Goal: Transaction & Acquisition: Purchase product/service

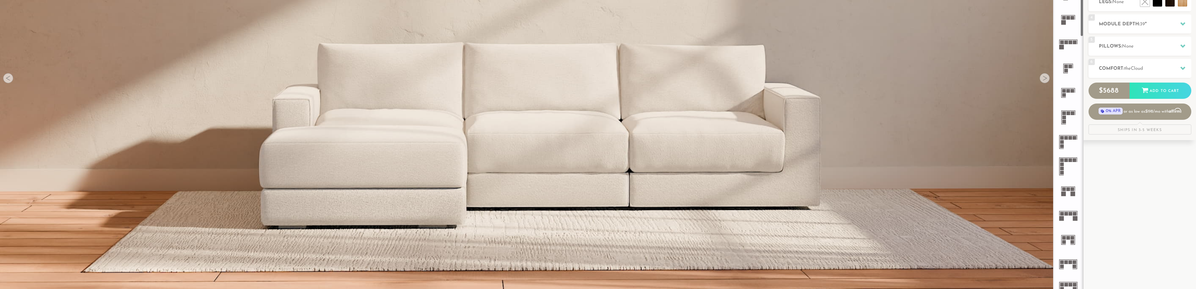
click at [1071, 216] on icon at bounding box center [1068, 215] width 24 height 24
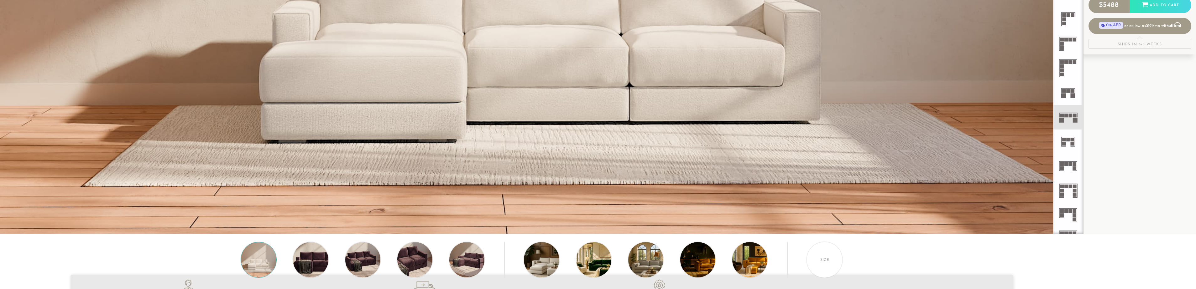
scroll to position [289, 0]
click at [1073, 115] on rect at bounding box center [1075, 115] width 4 height 4
click at [824, 262] on div "Size" at bounding box center [824, 260] width 36 height 36
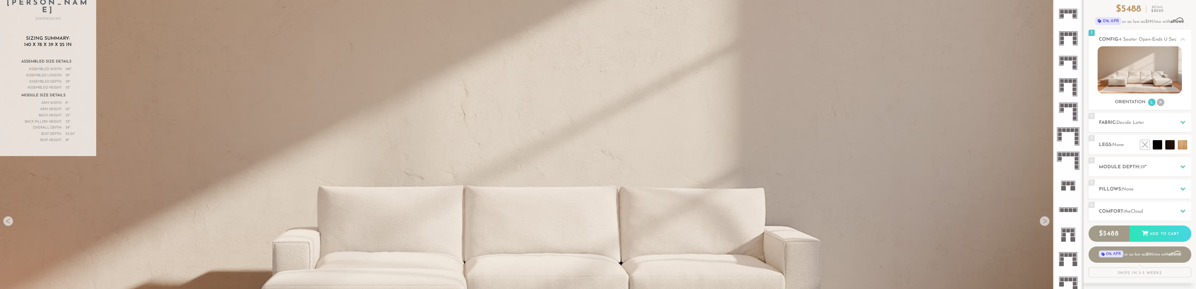
scroll to position [63, 0]
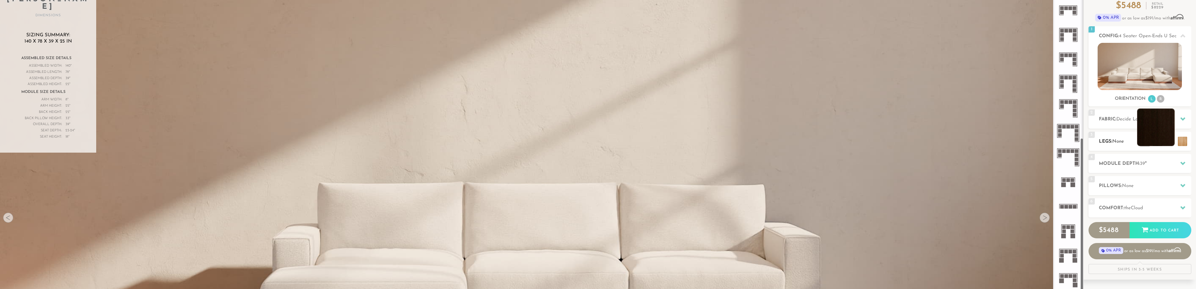
click at [1169, 144] on li at bounding box center [1156, 128] width 38 height 38
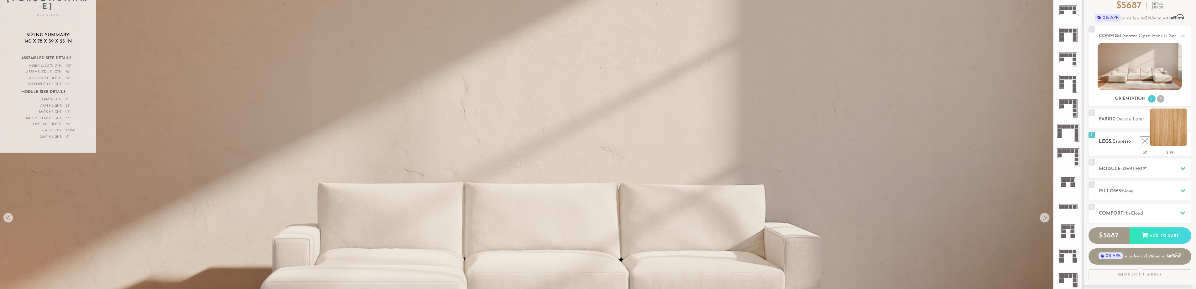
click at [1181, 144] on li at bounding box center [1169, 128] width 38 height 38
click at [1143, 144] on li at bounding box center [1131, 128] width 38 height 38
click at [1181, 120] on icon at bounding box center [1182, 119] width 5 height 5
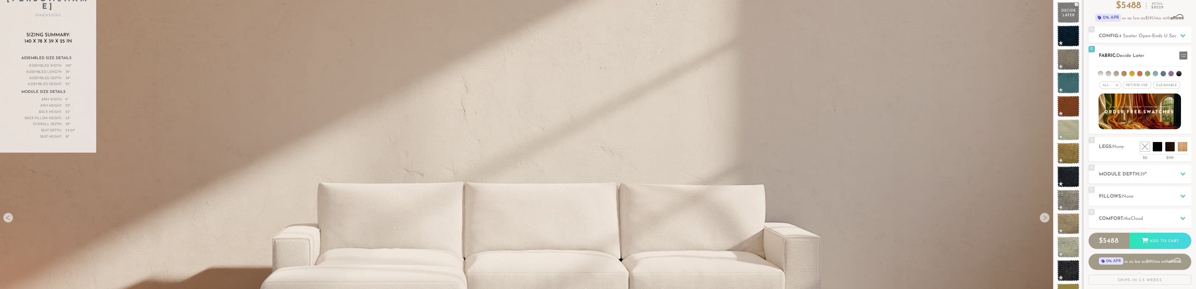
click at [1178, 74] on li at bounding box center [1178, 73] width 5 height 5
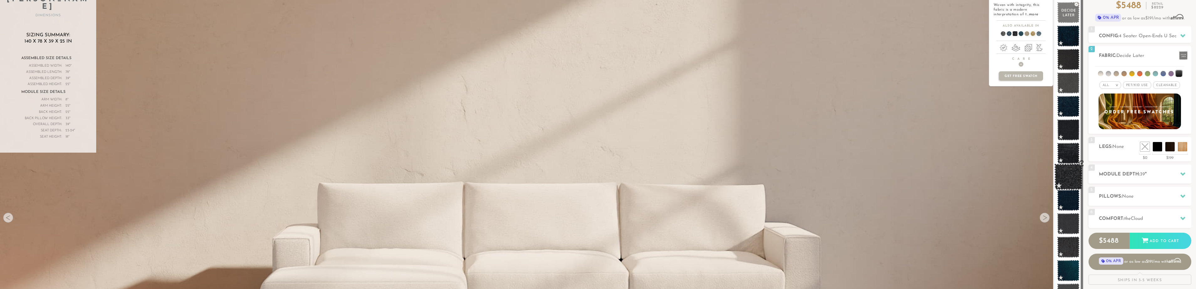
click at [1067, 178] on span at bounding box center [1068, 177] width 28 height 27
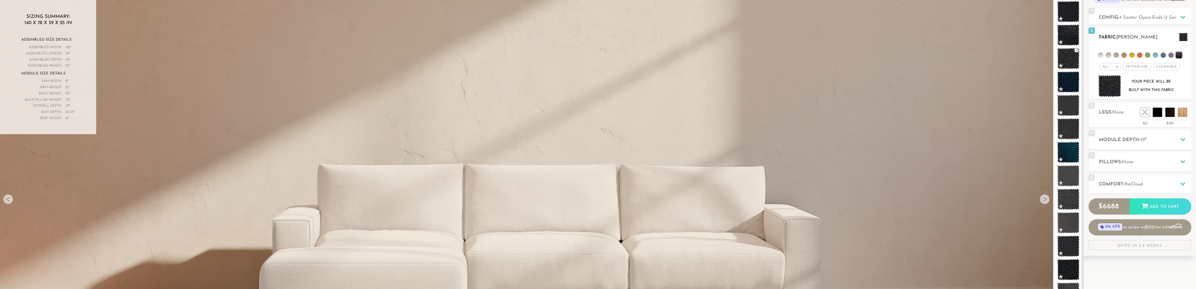
scroll to position [0, 0]
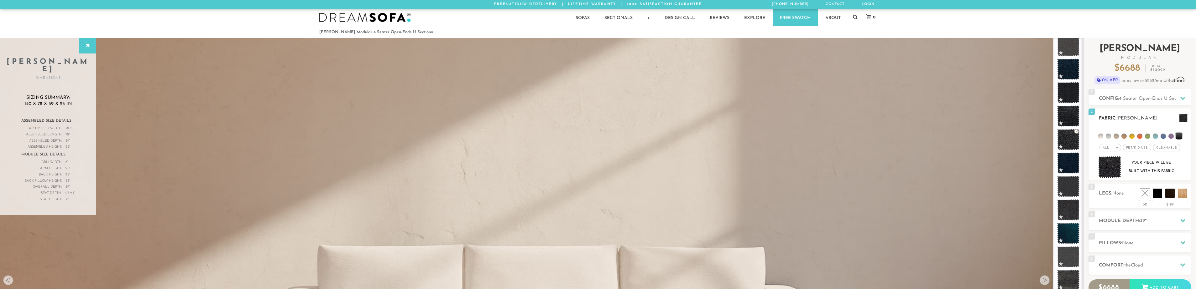
click at [1131, 137] on li at bounding box center [1131, 136] width 5 height 5
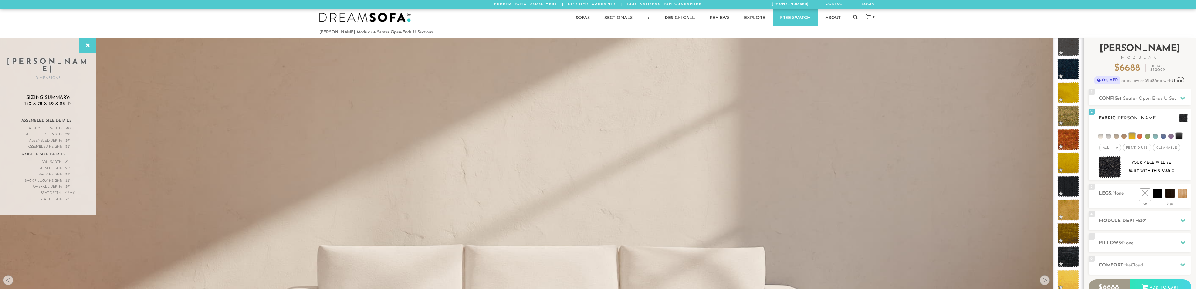
click at [1178, 137] on li at bounding box center [1179, 136] width 6 height 6
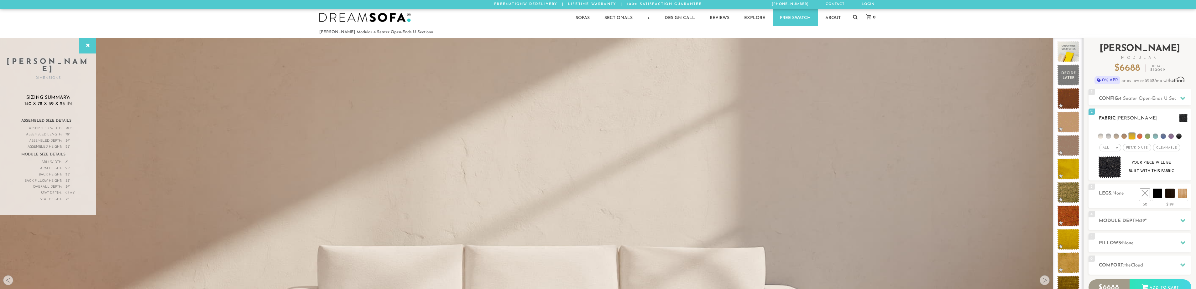
scroll to position [0, 0]
click at [1179, 137] on li at bounding box center [1178, 136] width 5 height 5
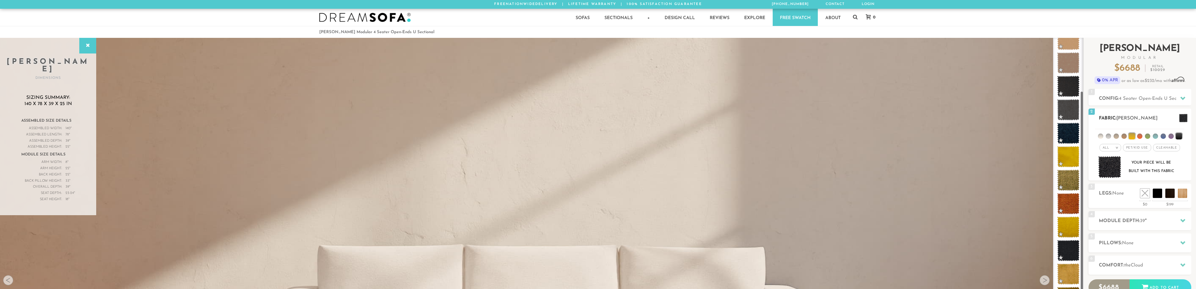
scroll to position [110, 0]
click at [1180, 137] on li at bounding box center [1179, 136] width 6 height 6
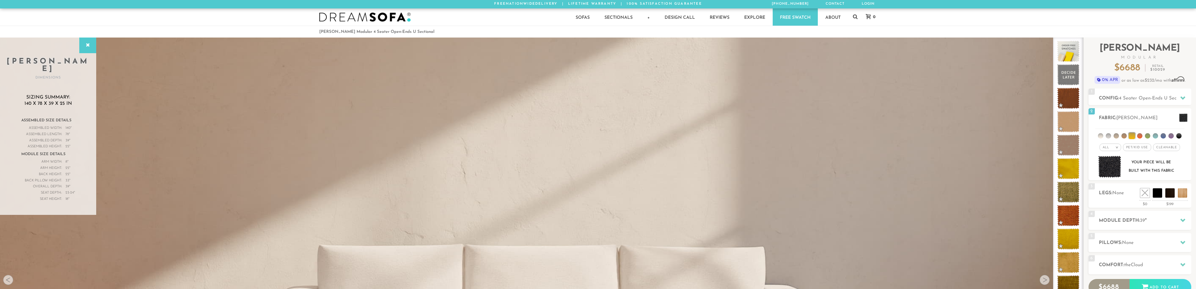
scroll to position [0, 0]
click at [1171, 101] on span "4 Seater Open-Ends U Sectional" at bounding box center [1154, 98] width 70 height 5
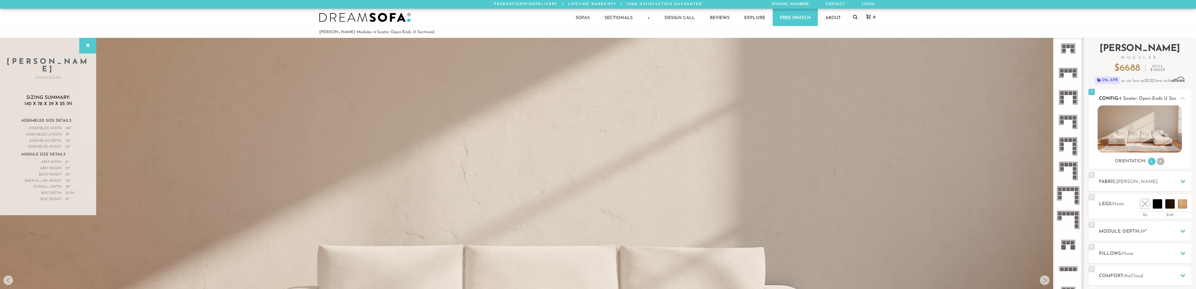
click at [1159, 163] on li "R" at bounding box center [1161, 162] width 8 height 8
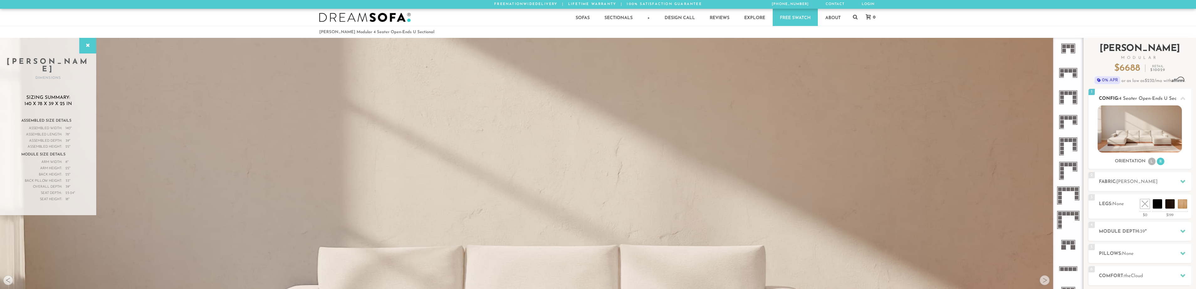
click at [1153, 163] on li "L" at bounding box center [1152, 162] width 8 height 8
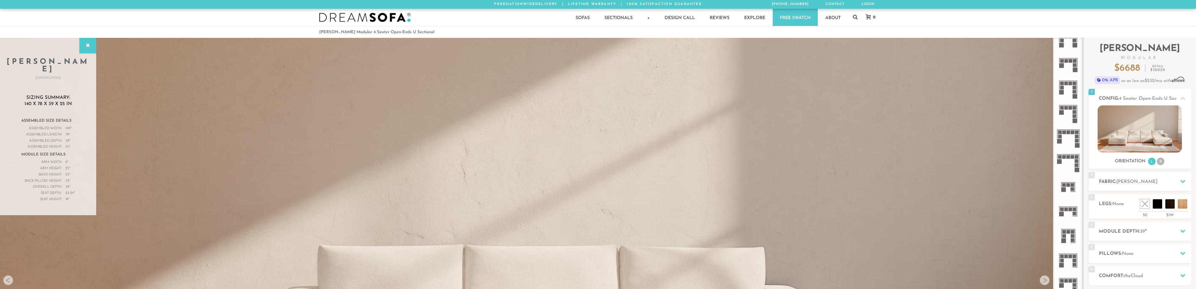
scroll to position [672, 0]
click at [1065, 259] on icon at bounding box center [1068, 261] width 24 height 24
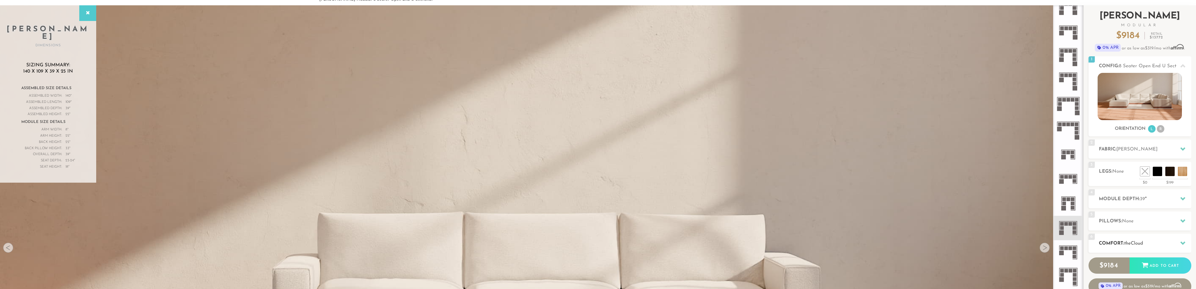
scroll to position [31, 0]
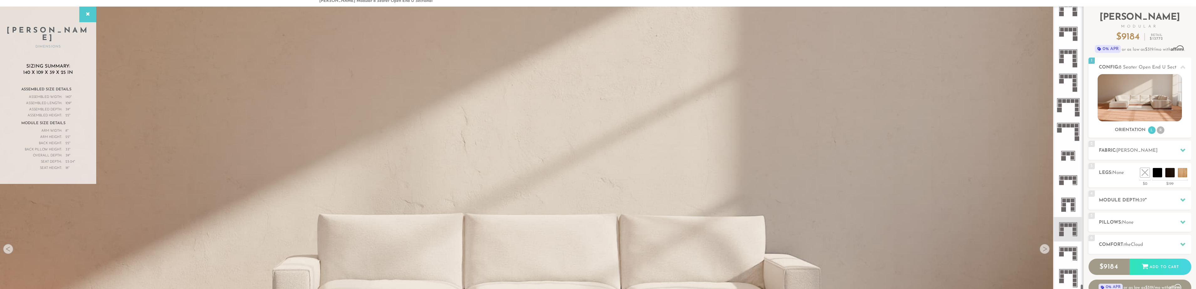
click at [1078, 33] on icon at bounding box center [1068, 33] width 24 height 24
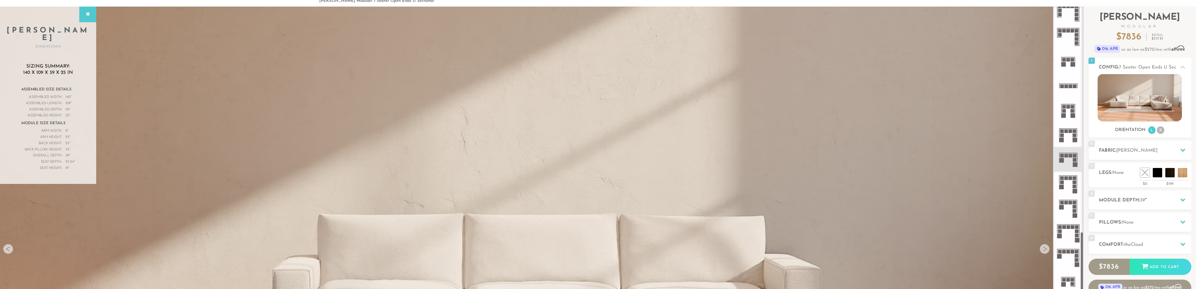
scroll to position [545, 0]
click at [1071, 137] on icon at bounding box center [1068, 136] width 24 height 24
click at [1071, 114] on rect at bounding box center [1073, 116] width 5 height 5
click at [1071, 86] on icon at bounding box center [1068, 87] width 24 height 24
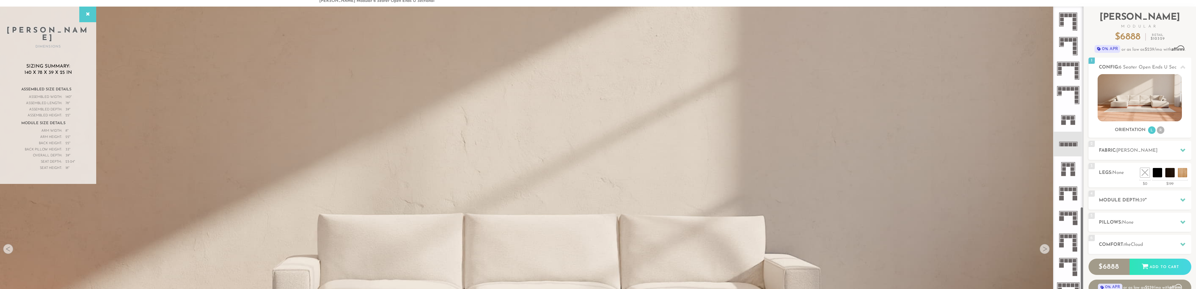
scroll to position [482, 0]
click at [1071, 123] on rect at bounding box center [1073, 124] width 4 height 4
click at [1067, 159] on rect at bounding box center [1068, 159] width 18 height 1
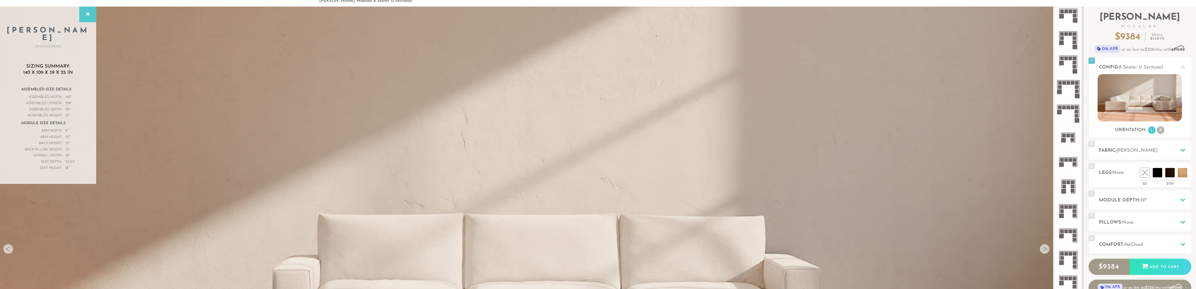
click at [1061, 93] on rect at bounding box center [1059, 92] width 5 height 5
click at [1074, 215] on rect at bounding box center [1075, 216] width 4 height 4
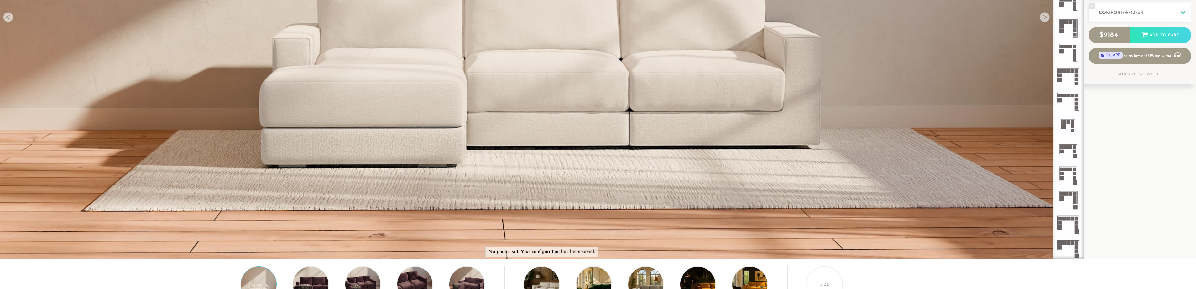
scroll to position [282, 0]
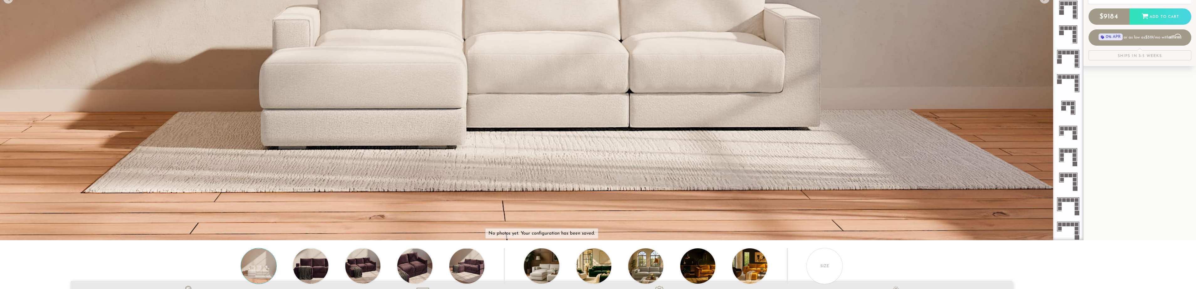
click at [1069, 220] on icon at bounding box center [1068, 230] width 24 height 24
click at [1072, 137] on icon at bounding box center [1068, 136] width 24 height 24
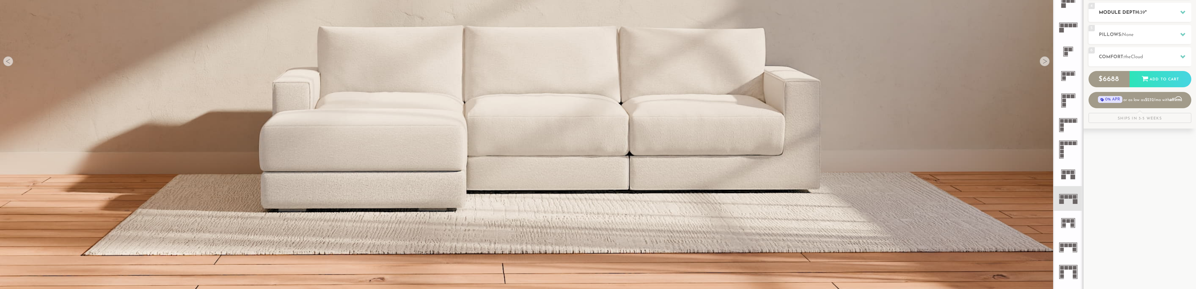
scroll to position [220, 0]
click at [1066, 203] on icon at bounding box center [1068, 198] width 24 height 24
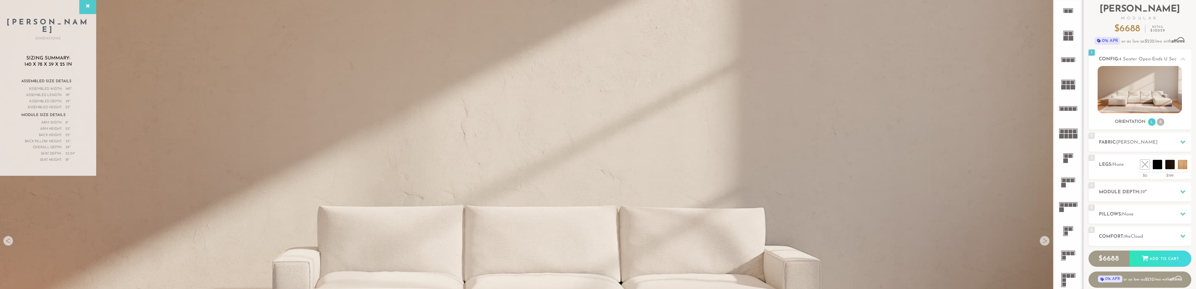
scroll to position [32, 0]
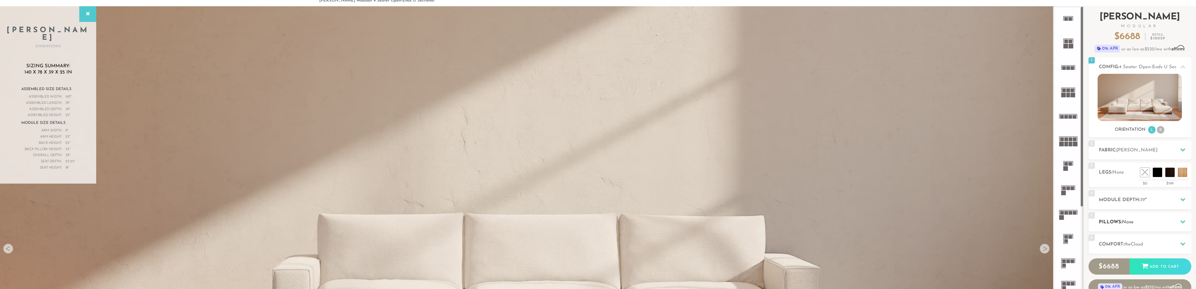
click at [1185, 219] on div at bounding box center [1182, 222] width 13 height 13
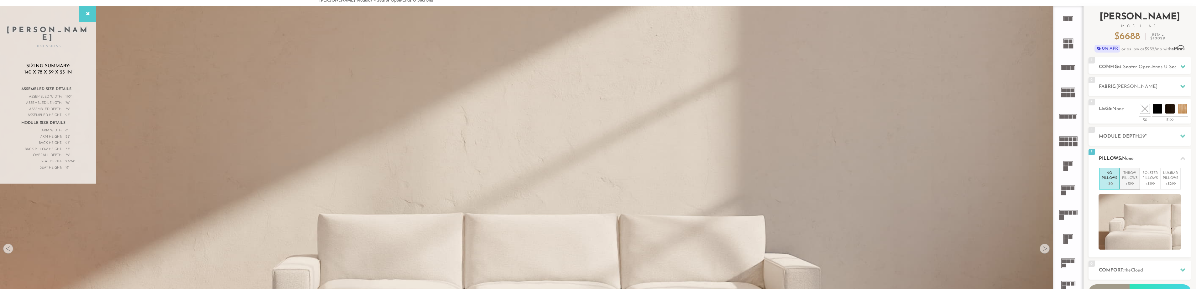
click at [1128, 185] on p "+$99" at bounding box center [1129, 184] width 15 height 6
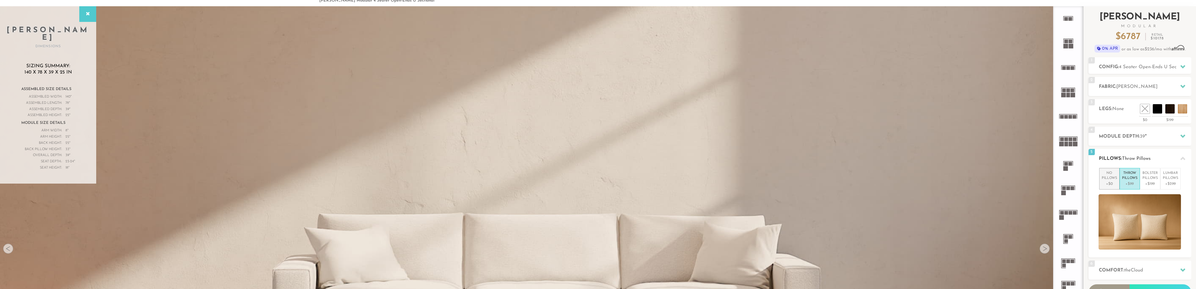
click at [1108, 182] on p "+$0" at bounding box center [1109, 184] width 15 height 6
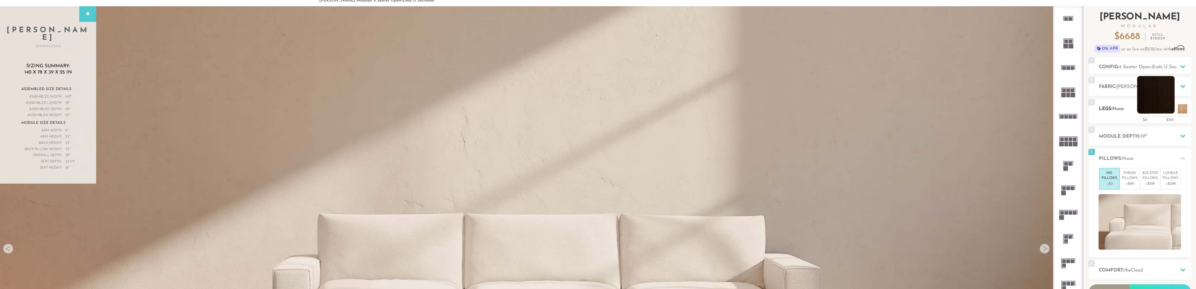
click at [1168, 109] on li at bounding box center [1156, 95] width 38 height 38
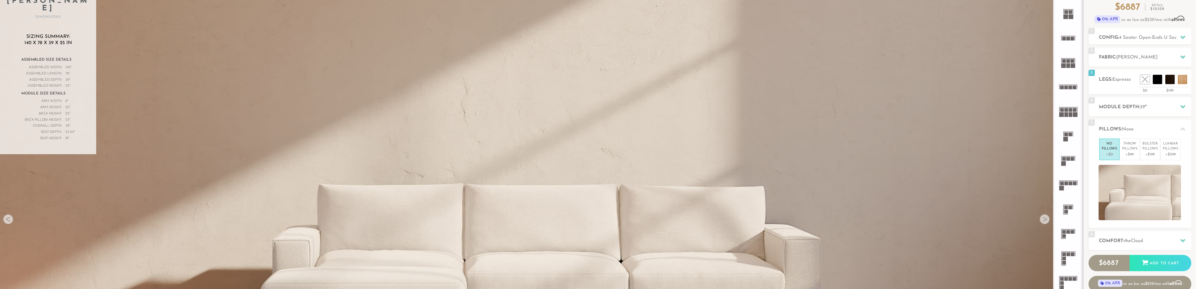
scroll to position [63, 0]
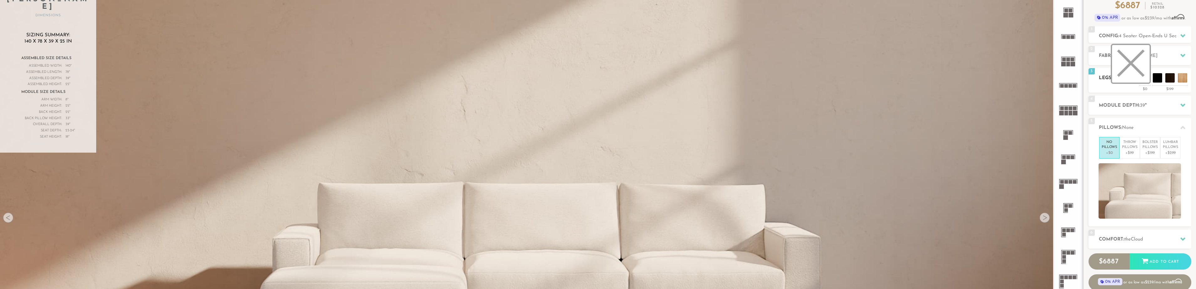
click at [1143, 81] on li at bounding box center [1131, 64] width 38 height 38
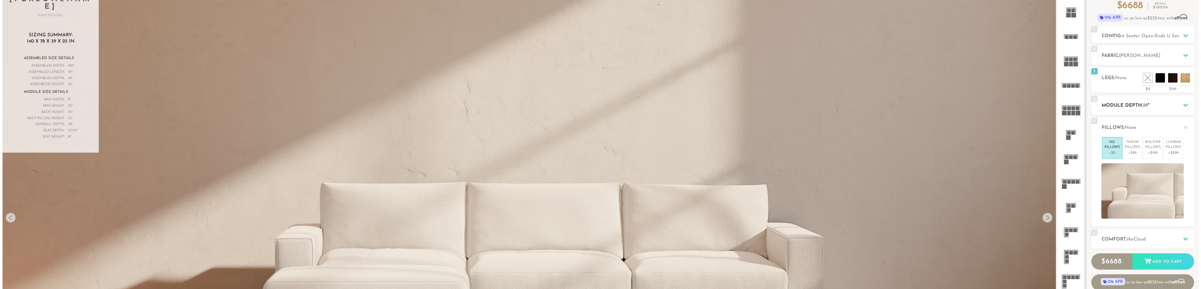
scroll to position [0, 0]
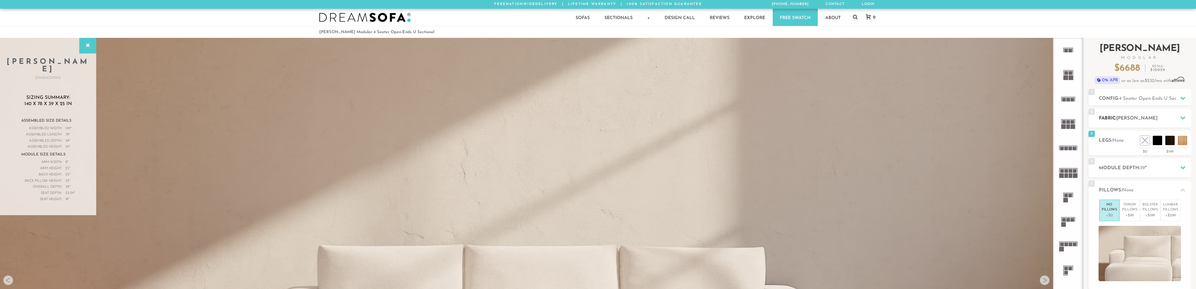
click at [1177, 117] on div at bounding box center [1182, 118] width 13 height 13
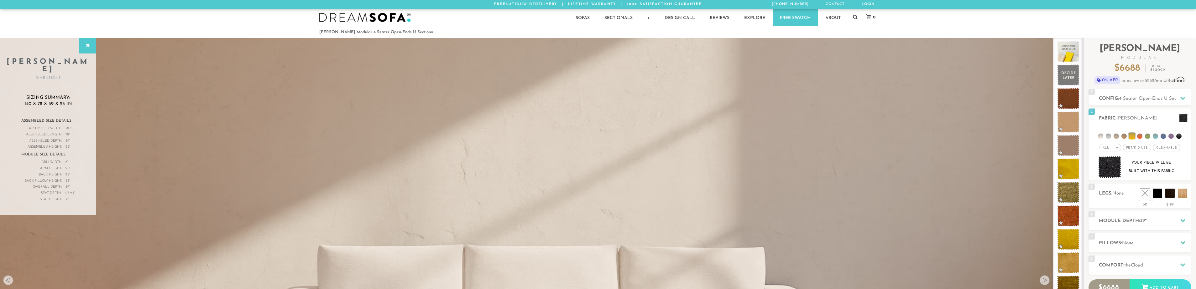
click at [937, 123] on img at bounding box center [541, 131] width 1083 height 361
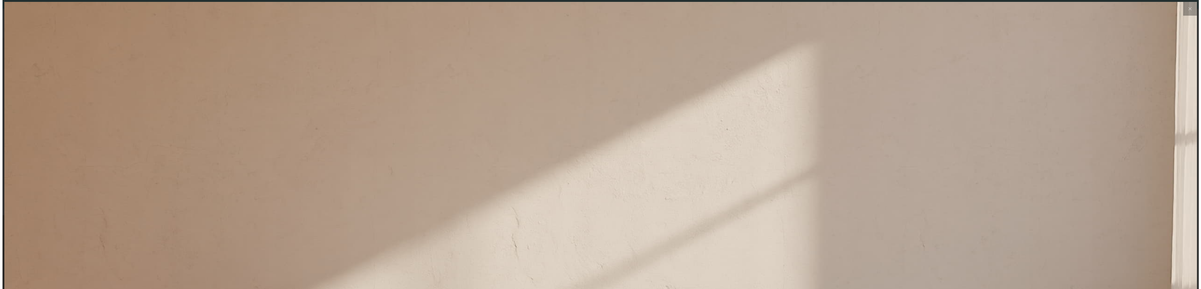
scroll to position [9316, 1196]
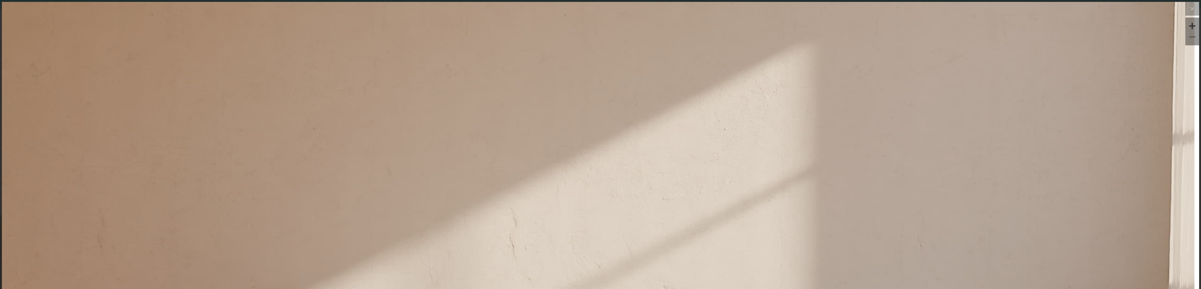
click at [1185, 45] on div at bounding box center [1192, 32] width 14 height 28
click at [1187, 41] on div at bounding box center [1191, 36] width 9 height 9
drag, startPoint x: 1187, startPoint y: 41, endPoint x: 1185, endPoint y: 38, distance: 3.2
click at [1187, 41] on div at bounding box center [1191, 36] width 9 height 9
click at [1187, 38] on div at bounding box center [1191, 36] width 9 height 9
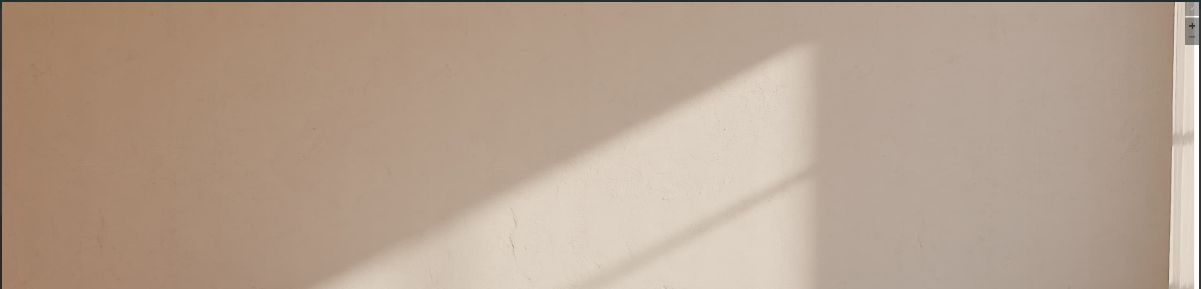
click at [1187, 38] on div at bounding box center [1191, 36] width 9 height 9
